Goal: Task Accomplishment & Management: Use online tool/utility

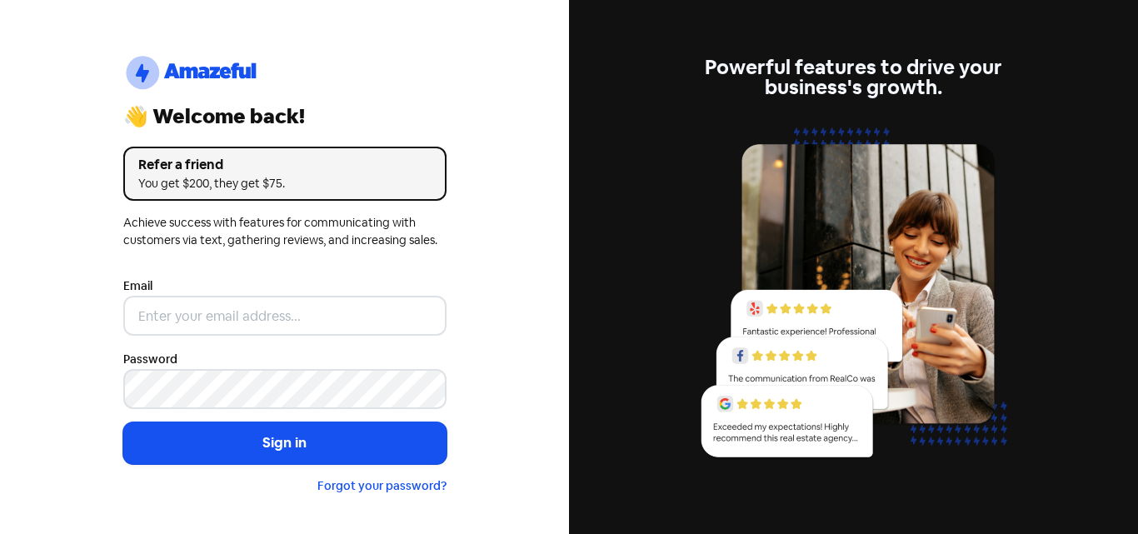
type input "[EMAIL_ADDRESS][DOMAIN_NAME]"
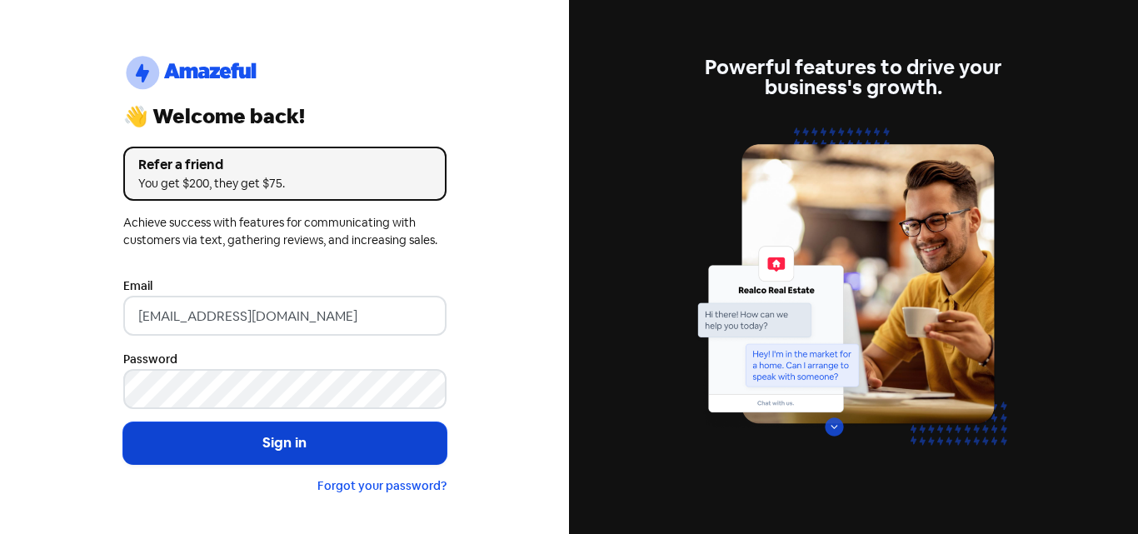
click at [317, 434] on button "Sign in" at bounding box center [284, 443] width 323 height 42
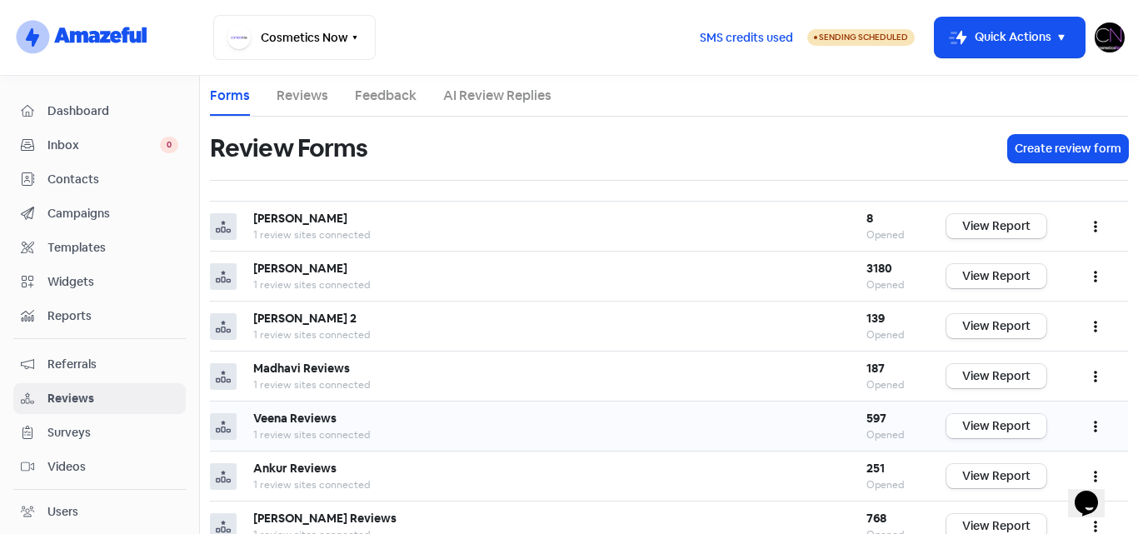
click at [980, 426] on link "View Report" at bounding box center [996, 426] width 100 height 24
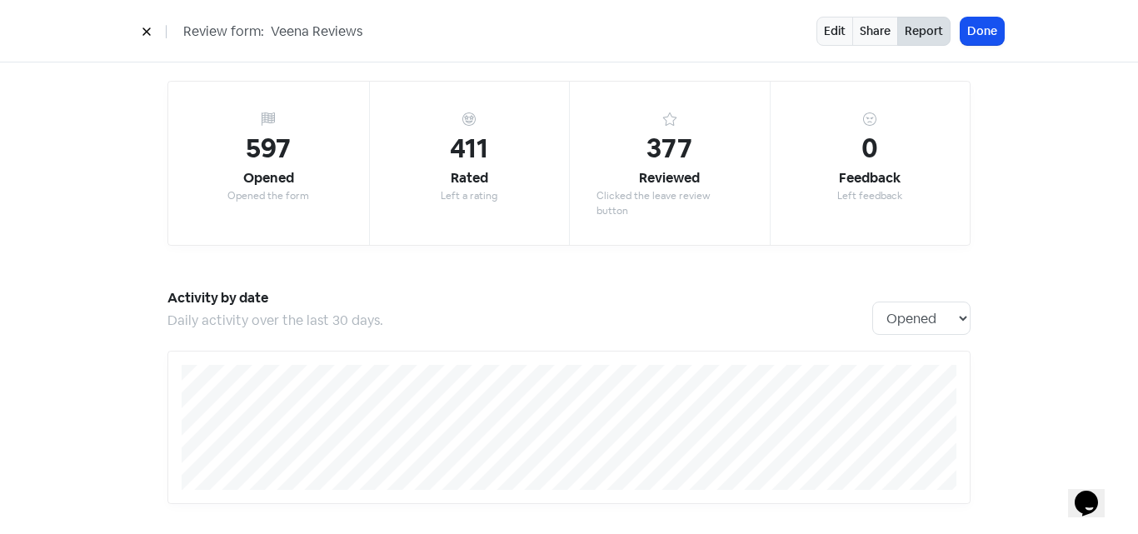
scroll to position [52, 0]
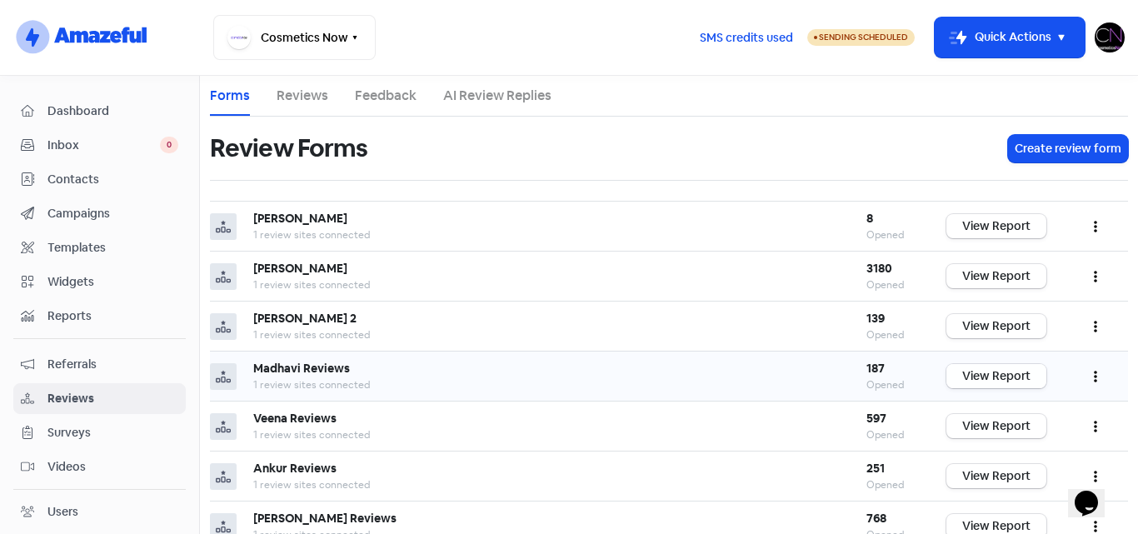
click at [984, 367] on link "View Report" at bounding box center [996, 376] width 100 height 24
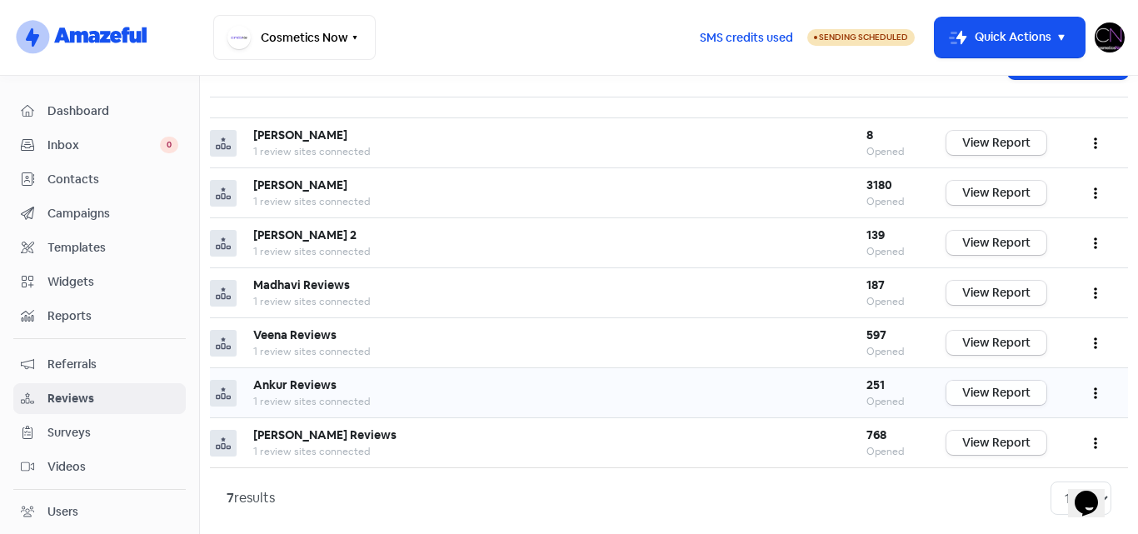
click at [974, 393] on link "View Report" at bounding box center [996, 393] width 100 height 24
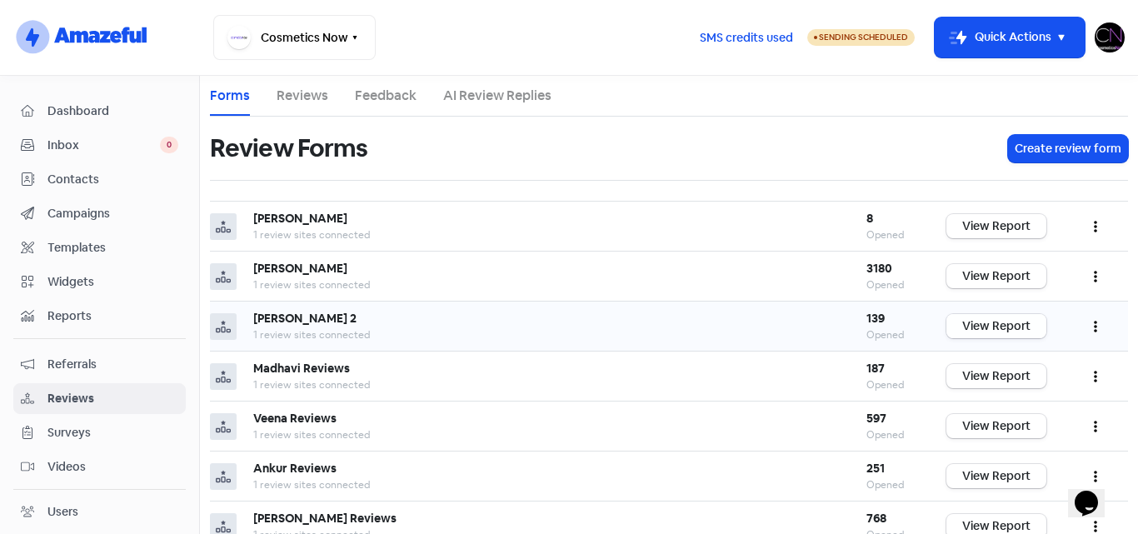
click at [990, 324] on link "View Report" at bounding box center [996, 326] width 100 height 24
click at [1108, 35] on img at bounding box center [1109, 37] width 30 height 30
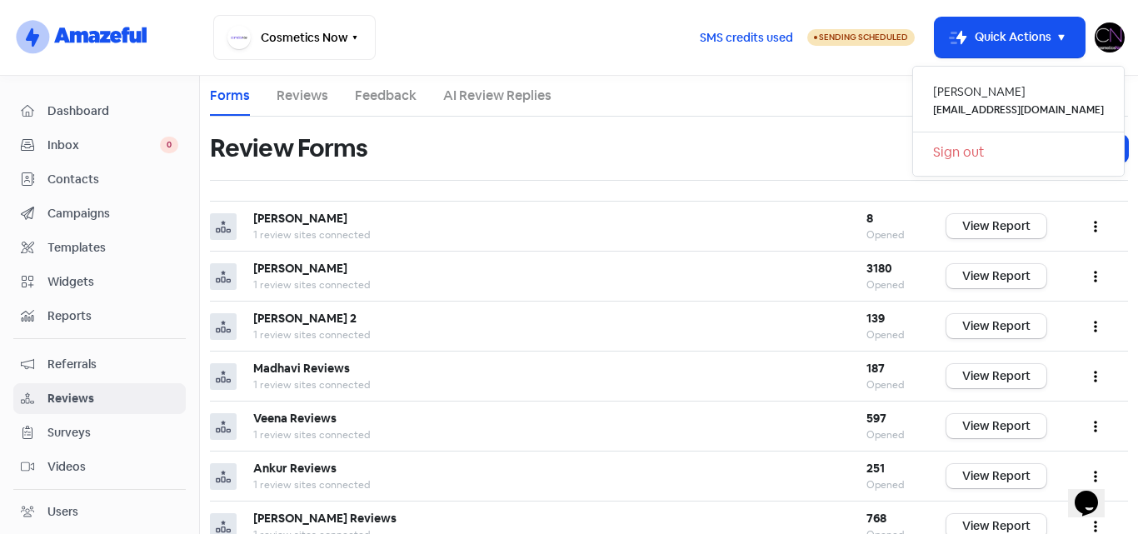
click at [1006, 153] on link "Sign out" at bounding box center [1018, 152] width 211 height 27
